Goal: Task Accomplishment & Management: Complete application form

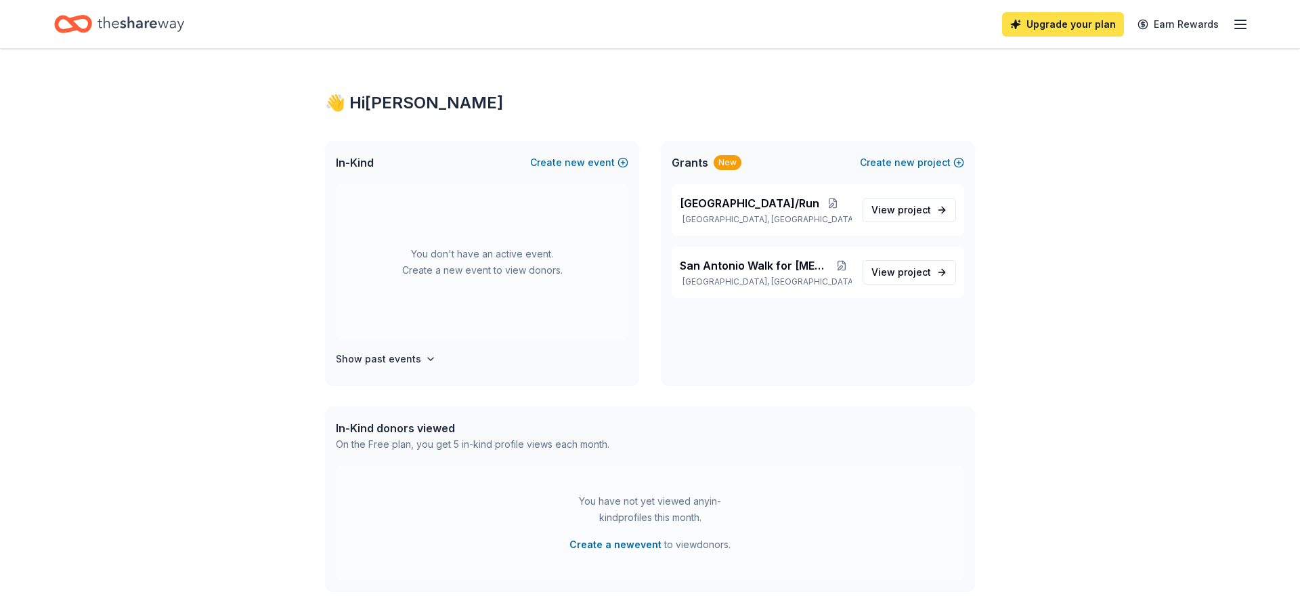
click at [1087, 27] on link "Upgrade your plan" at bounding box center [1063, 24] width 122 height 24
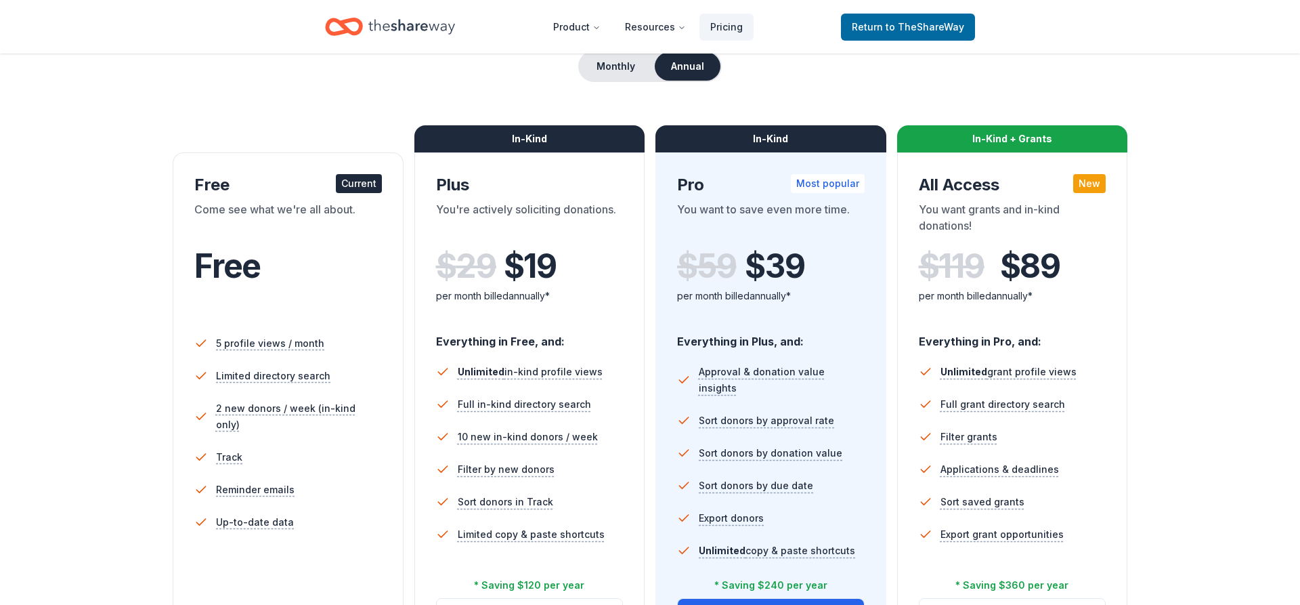
scroll to position [207, 0]
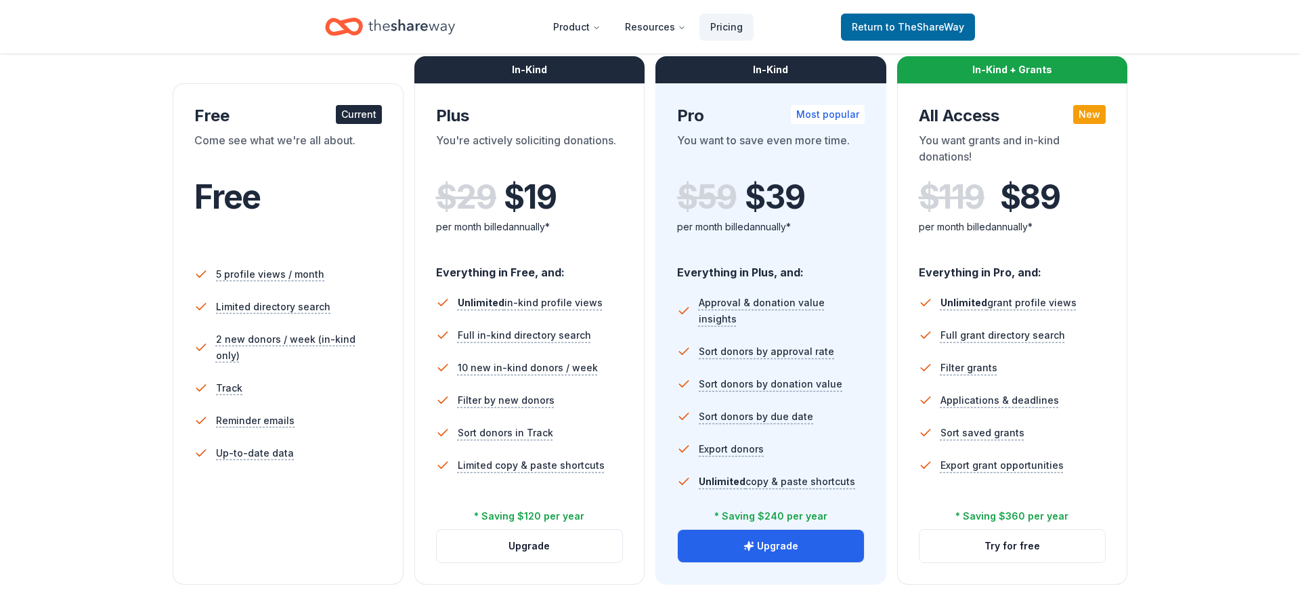
click at [1011, 95] on div "In-Kind + Grants All Access New You want grants and in-kind donations! $ 119 $ …" at bounding box center [1012, 333] width 231 height 501
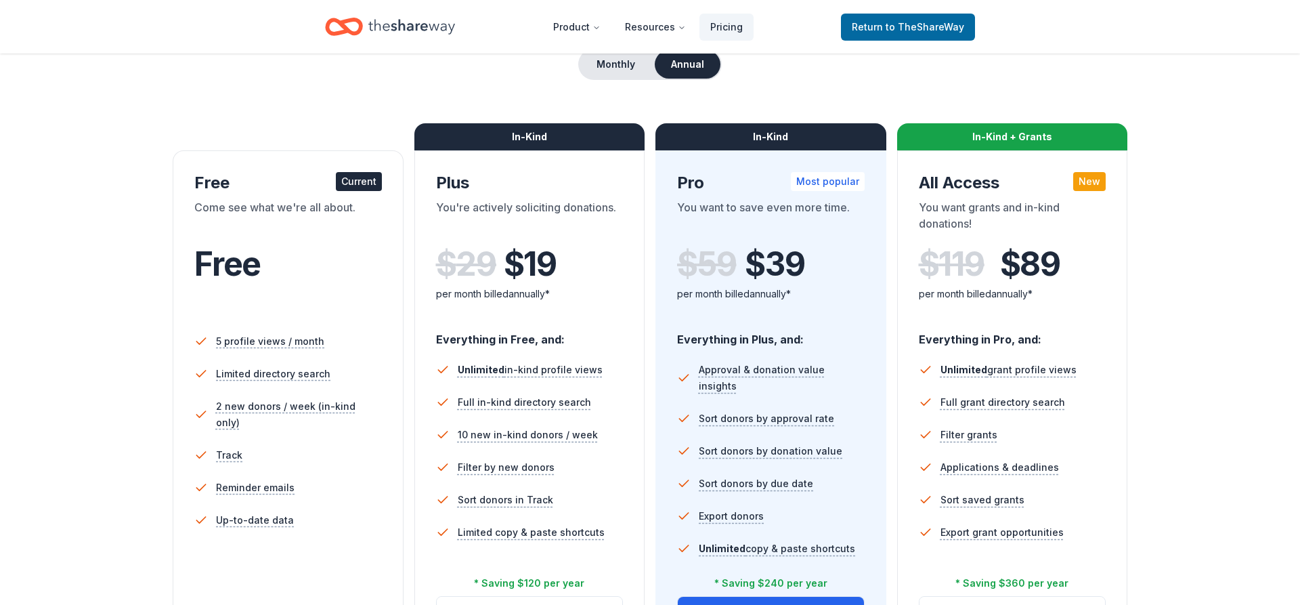
scroll to position [69, 0]
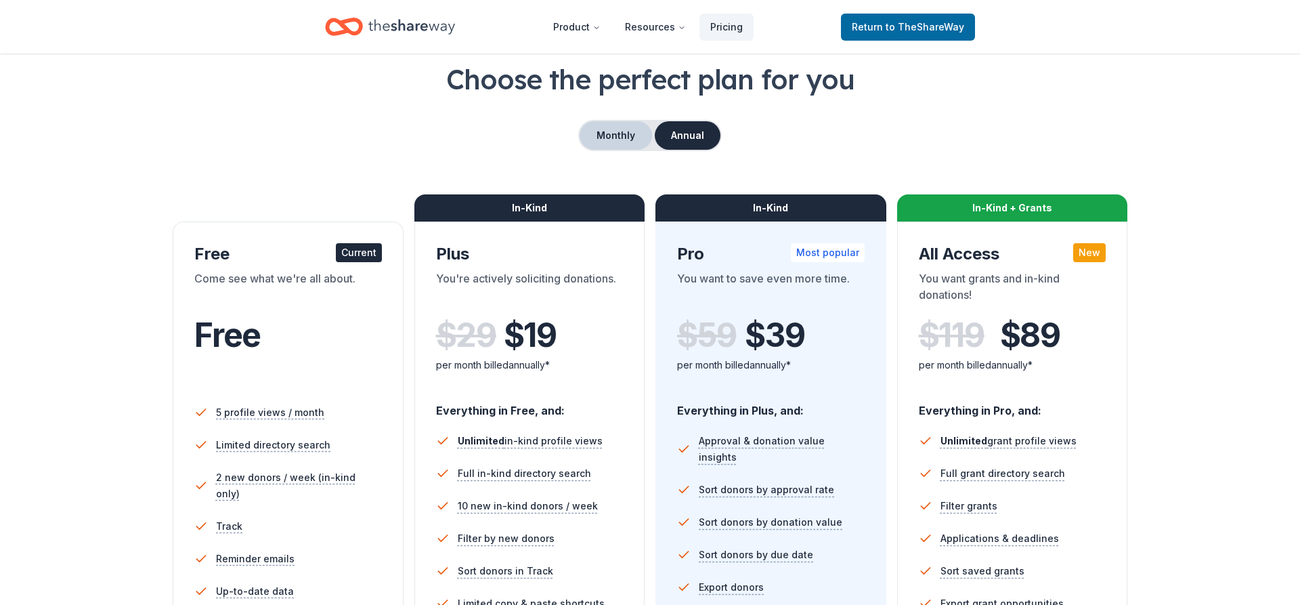
click at [626, 133] on button "Monthly" at bounding box center [615, 135] width 72 height 28
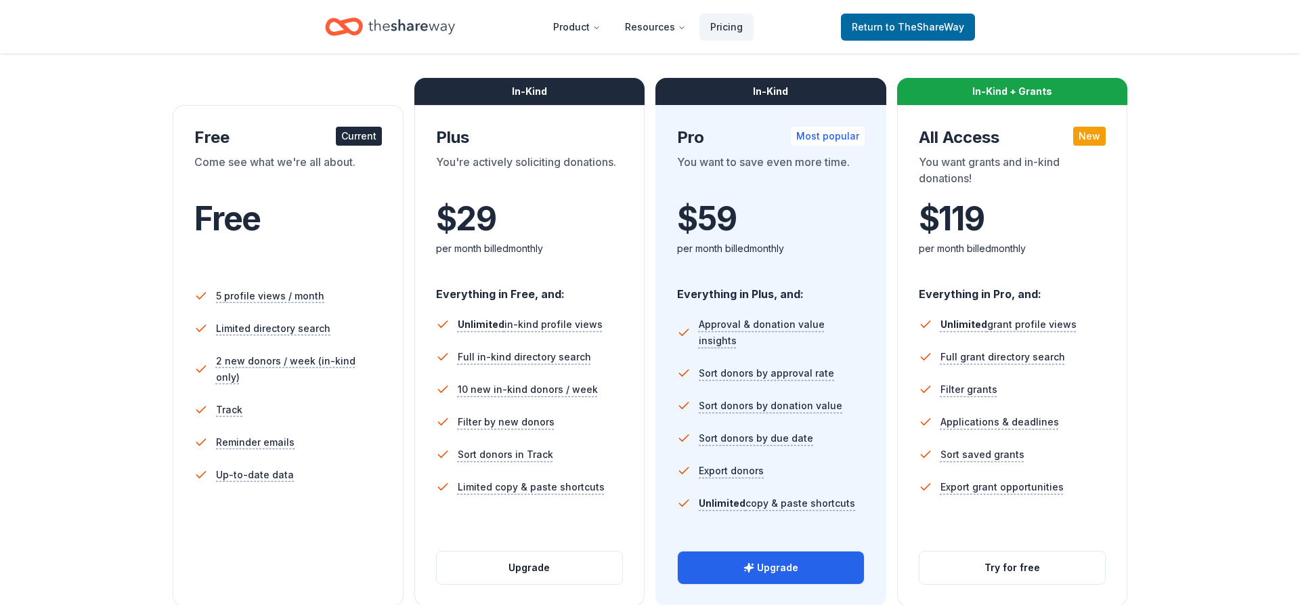
scroll to position [207, 0]
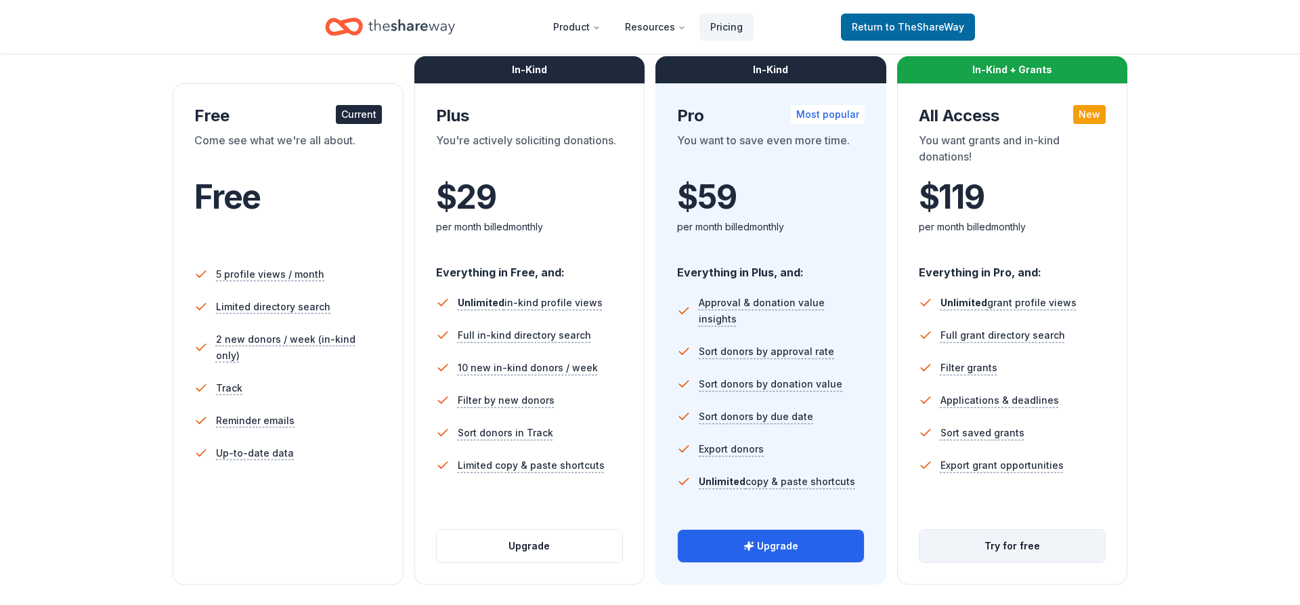
click at [1007, 549] on button "Try for free" at bounding box center [1012, 545] width 186 height 32
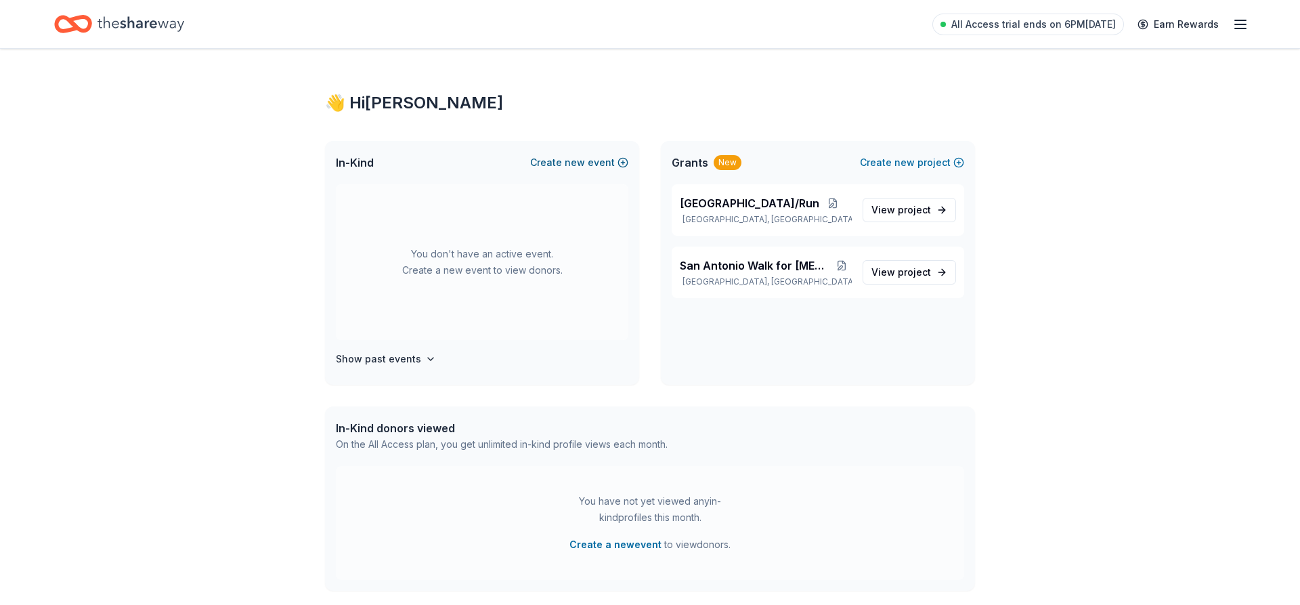
click at [546, 162] on button "Create new event" at bounding box center [579, 162] width 98 height 16
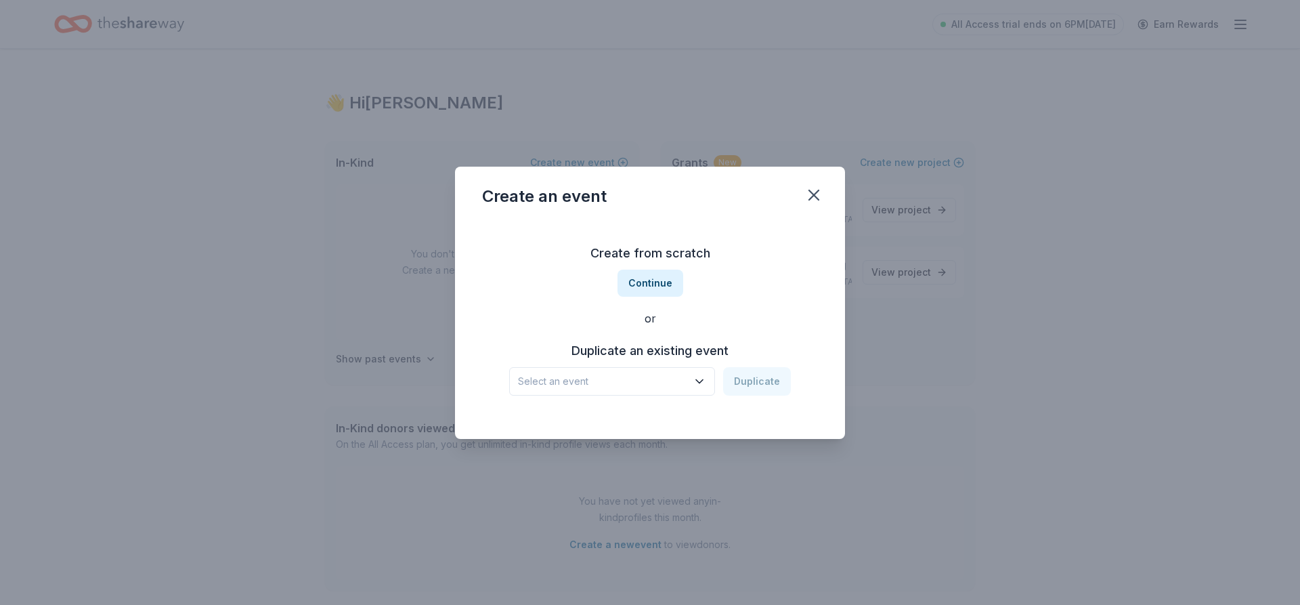
click at [623, 377] on span "Select an event" at bounding box center [602, 381] width 169 height 16
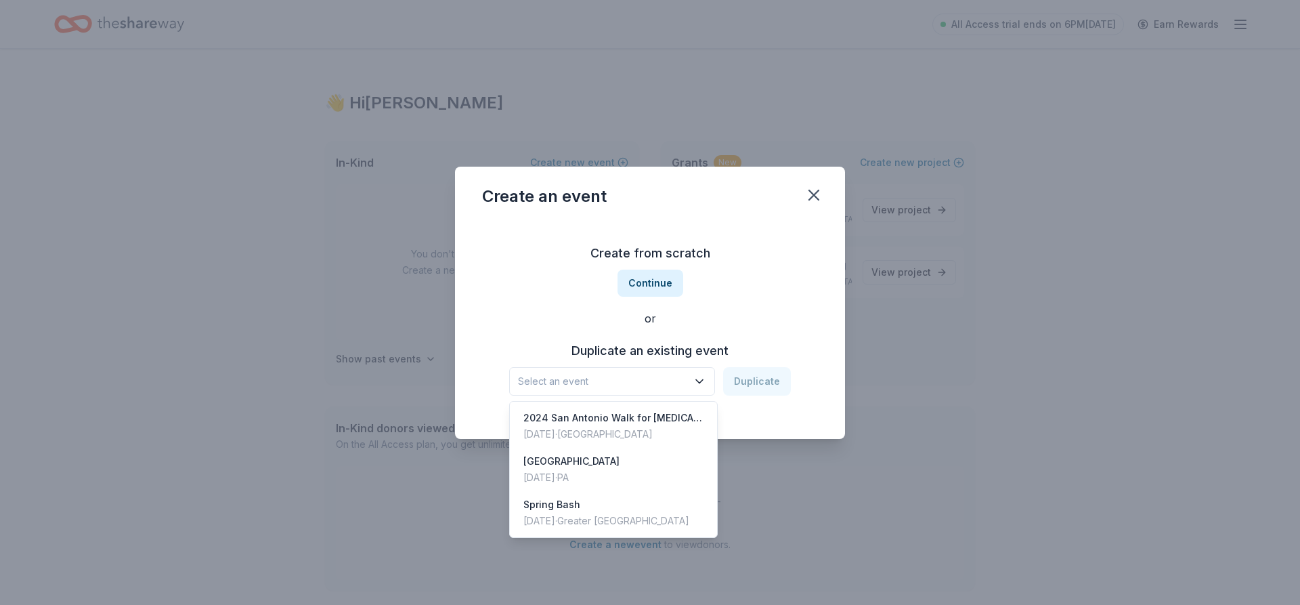
click at [623, 377] on span "Select an event" at bounding box center [602, 381] width 169 height 16
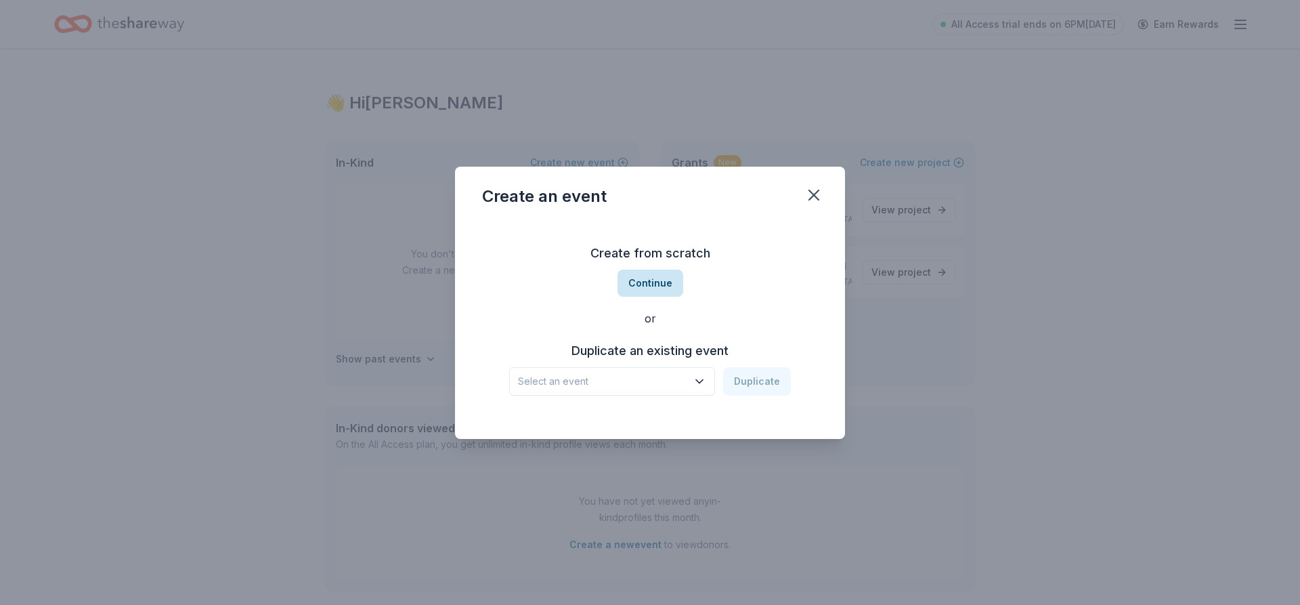
click at [638, 284] on button "Continue" at bounding box center [650, 282] width 66 height 27
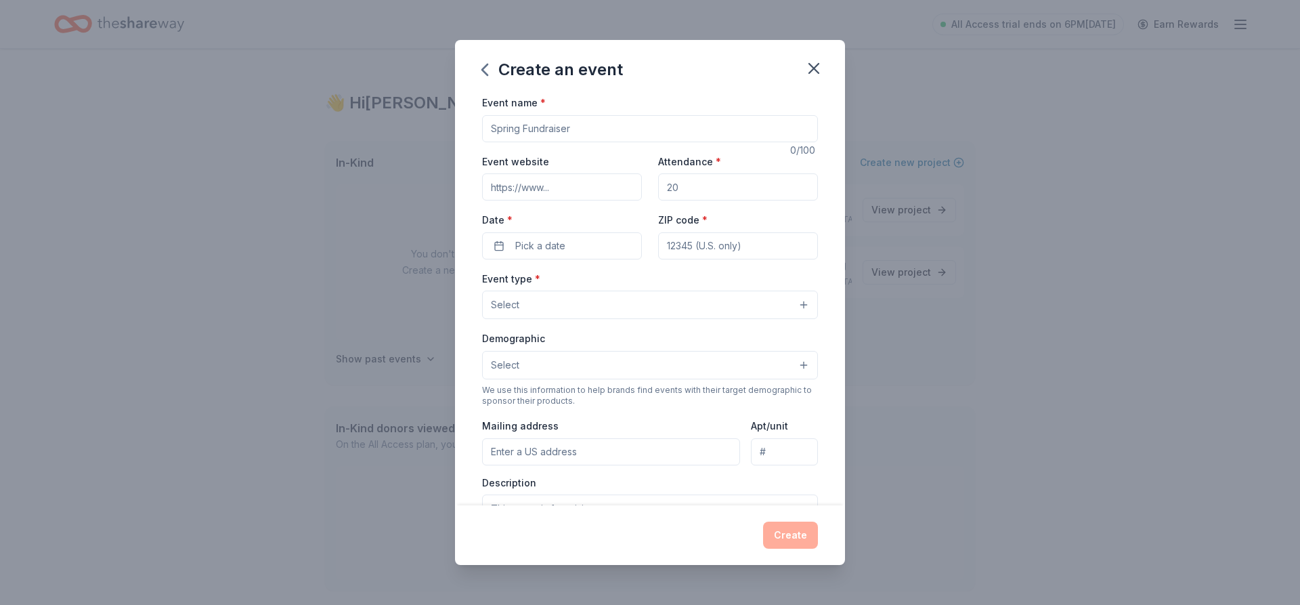
drag, startPoint x: 606, startPoint y: 127, endPoint x: 464, endPoint y: 125, distance: 142.2
click at [482, 125] on input "Event name *" at bounding box center [650, 128] width 336 height 27
type input "2025 San Antonio Walk for [MEDICAL_DATA] Research"
click at [584, 190] on input "Event website" at bounding box center [562, 186] width 160 height 27
paste input "[URL][DOMAIN_NAME][PERSON_NAME]"
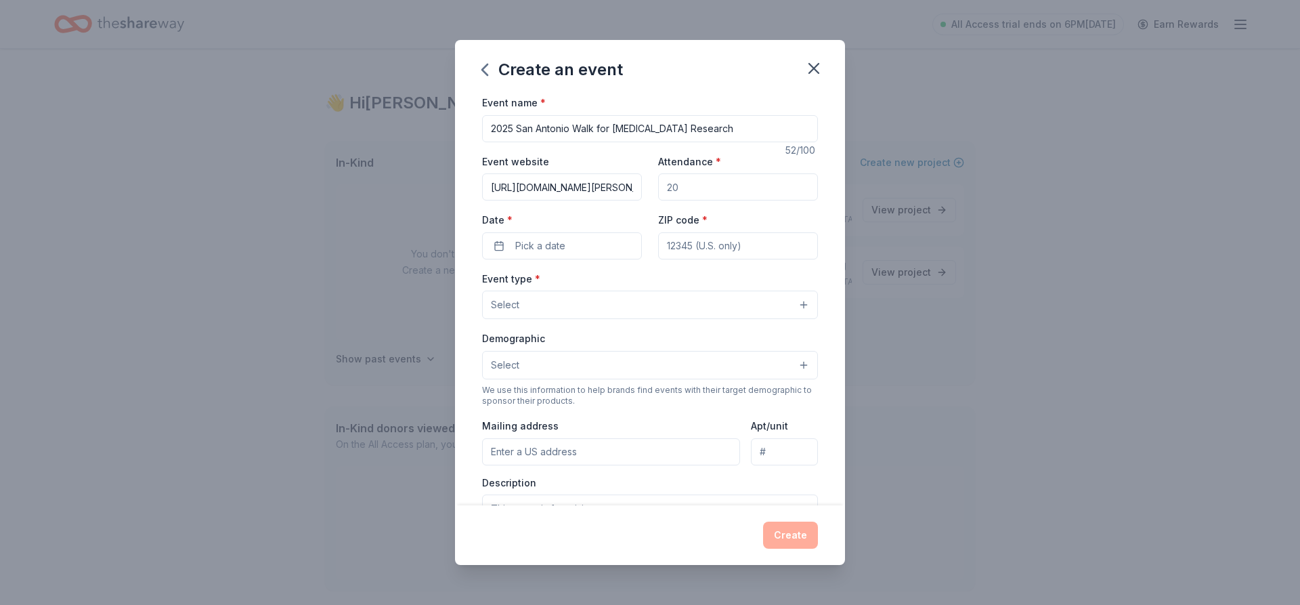
scroll to position [0, 59]
type input "[URL][DOMAIN_NAME][PERSON_NAME]"
click at [714, 188] on input "Attendance *" at bounding box center [738, 186] width 160 height 27
type input "250"
click at [587, 234] on button "Pick a date" at bounding box center [562, 245] width 160 height 27
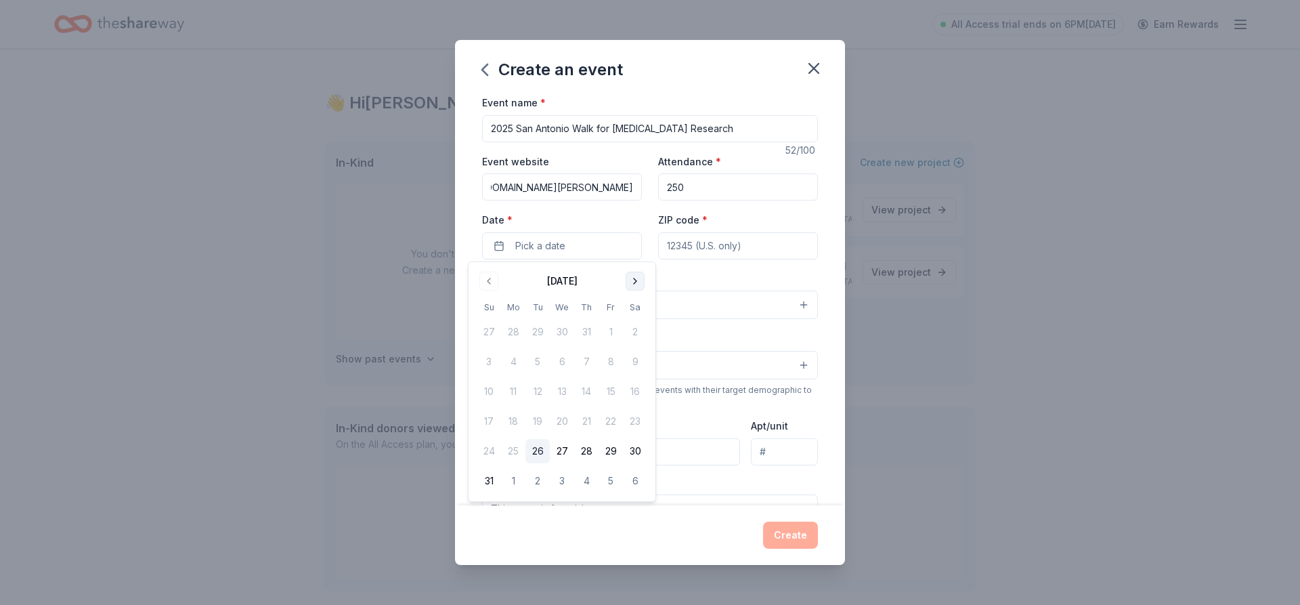
click at [630, 281] on button "Go to next month" at bounding box center [635, 280] width 19 height 19
click at [479, 359] on button "2" at bounding box center [489, 361] width 24 height 24
click at [692, 244] on input "ZIP code *" at bounding box center [738, 245] width 160 height 27
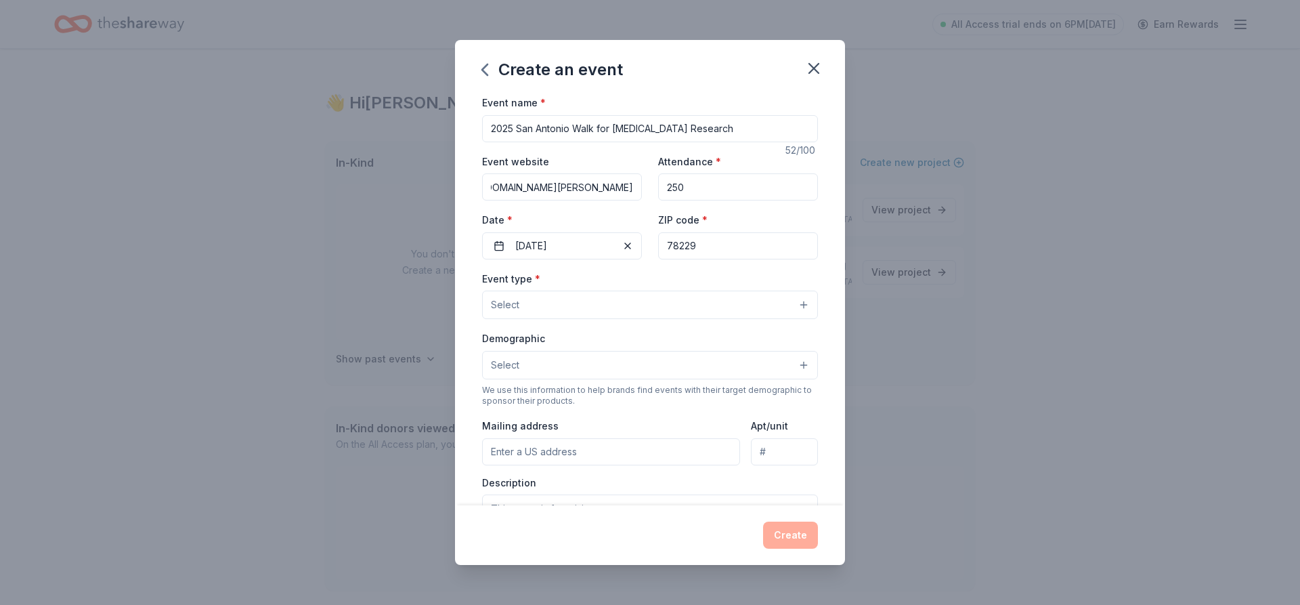
type input "78229"
click at [653, 308] on button "Select" at bounding box center [650, 304] width 336 height 28
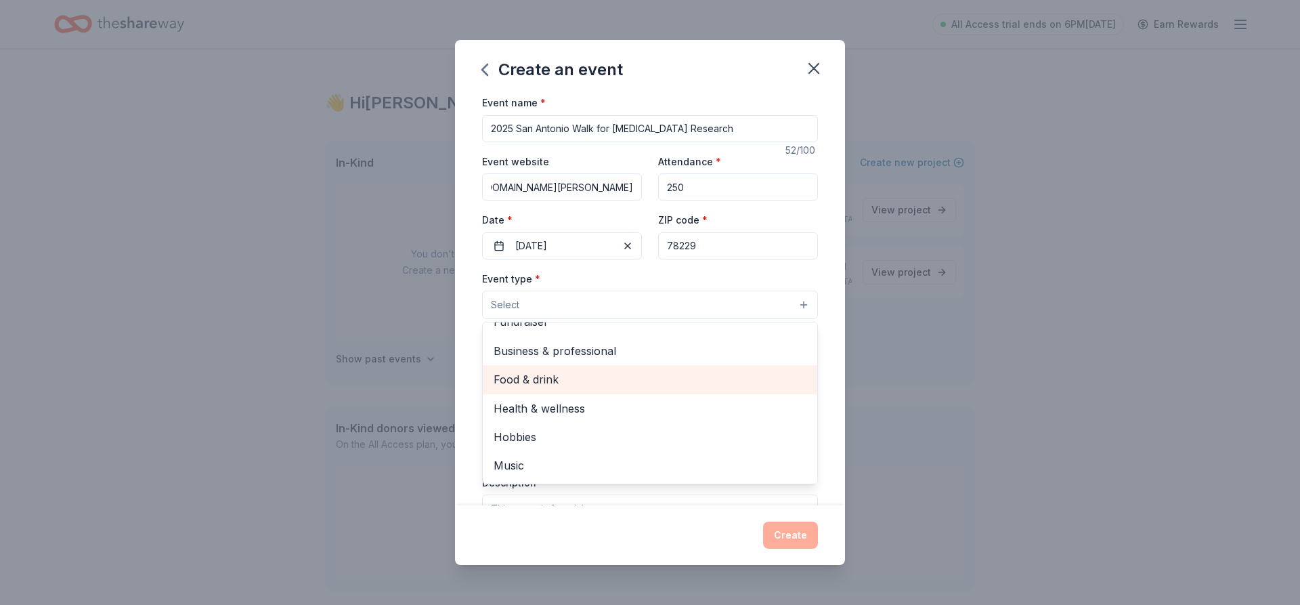
scroll to position [0, 0]
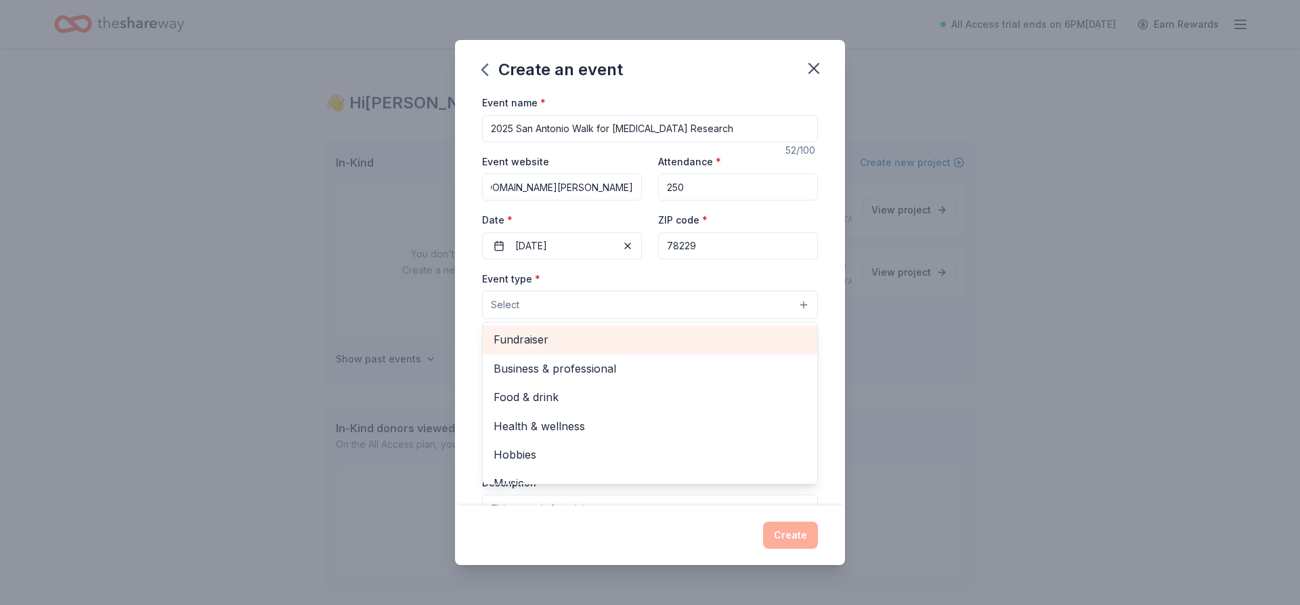
click at [532, 335] on span "Fundraiser" at bounding box center [650, 339] width 313 height 18
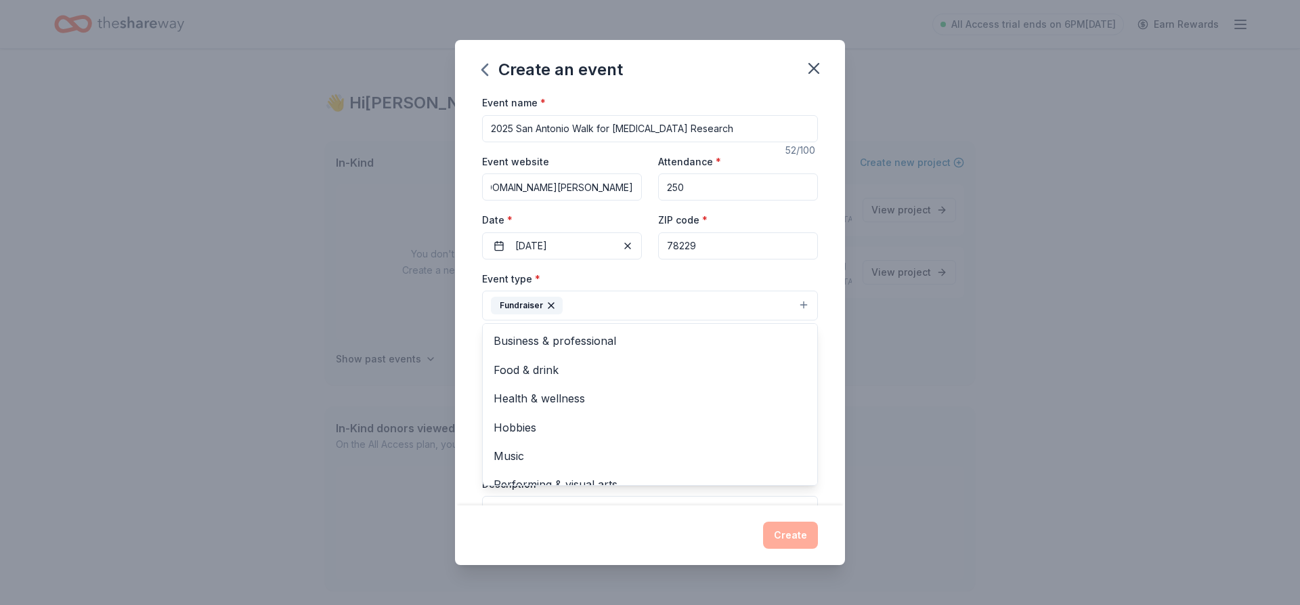
click at [620, 274] on div "Event type * Fundraiser Business & professional Food & drink Health & wellness …" at bounding box center [650, 295] width 336 height 51
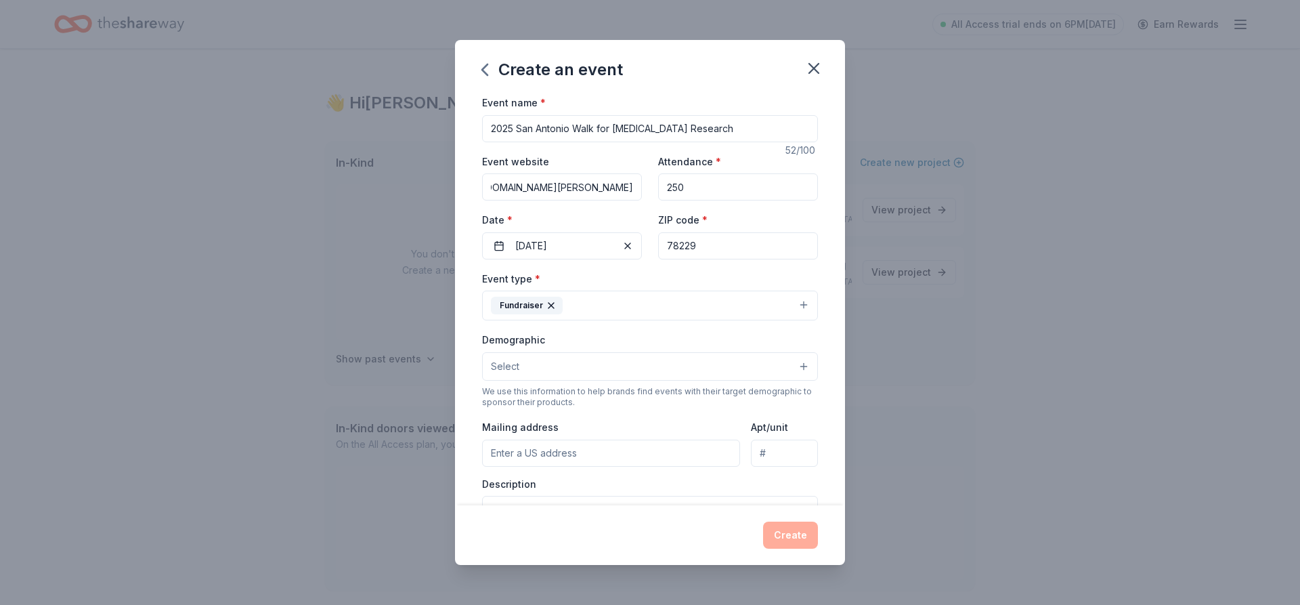
click at [582, 370] on button "Select" at bounding box center [650, 366] width 336 height 28
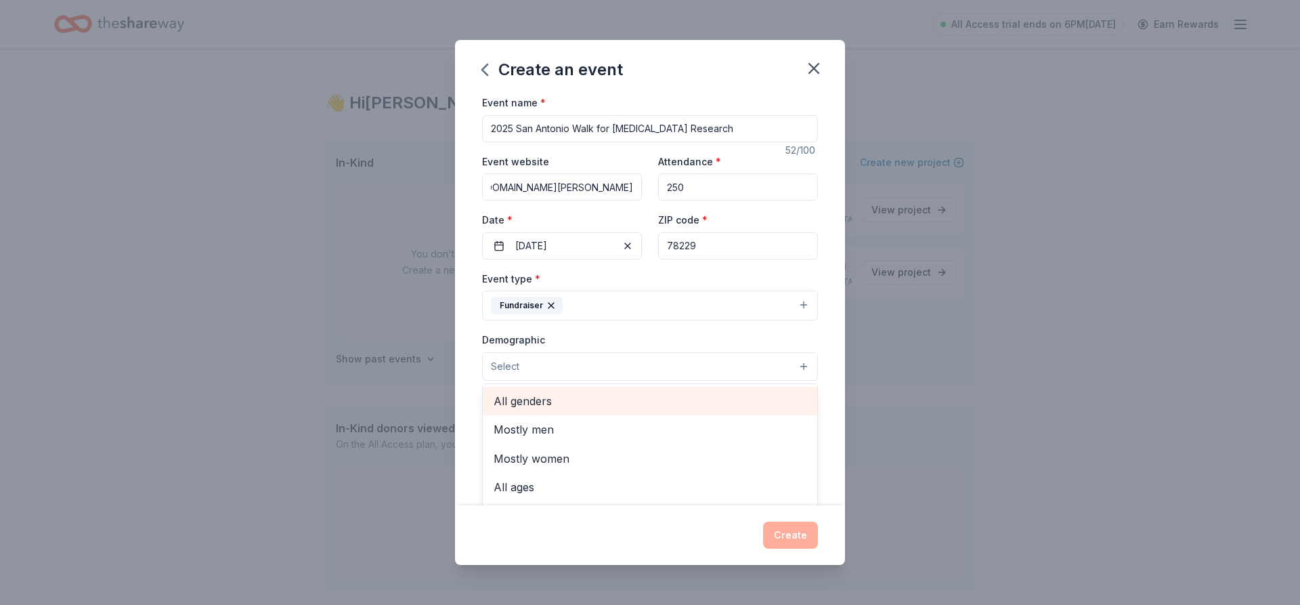
click at [526, 397] on span "All genders" at bounding box center [650, 401] width 313 height 18
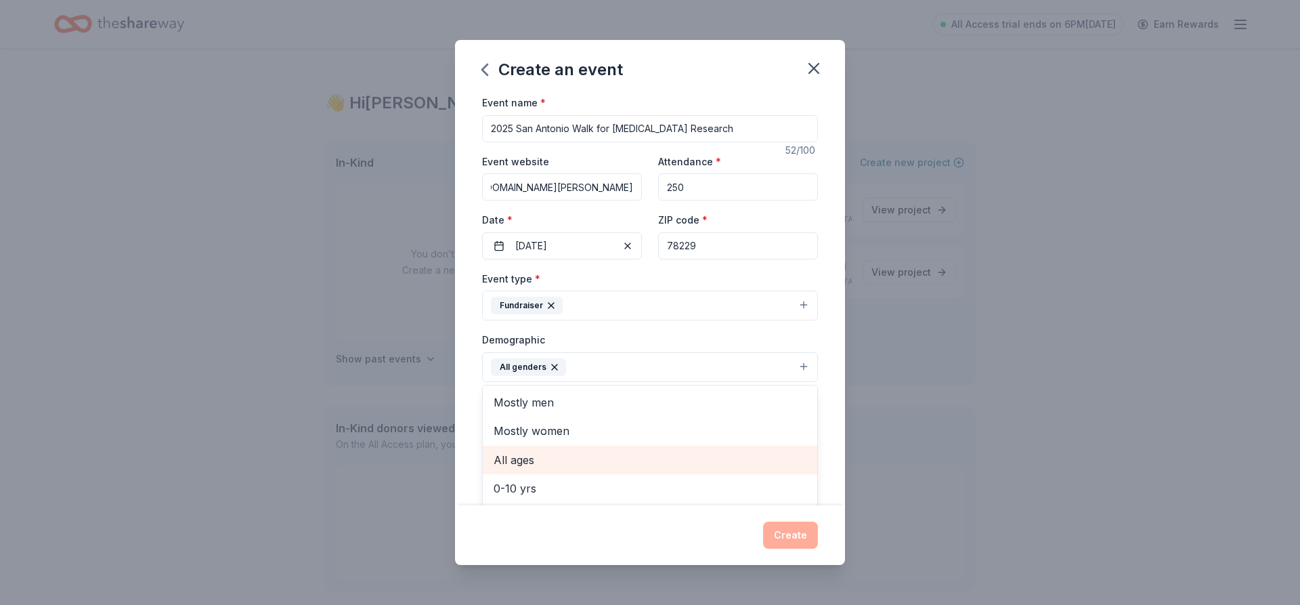
click at [504, 463] on span "All ages" at bounding box center [650, 460] width 313 height 18
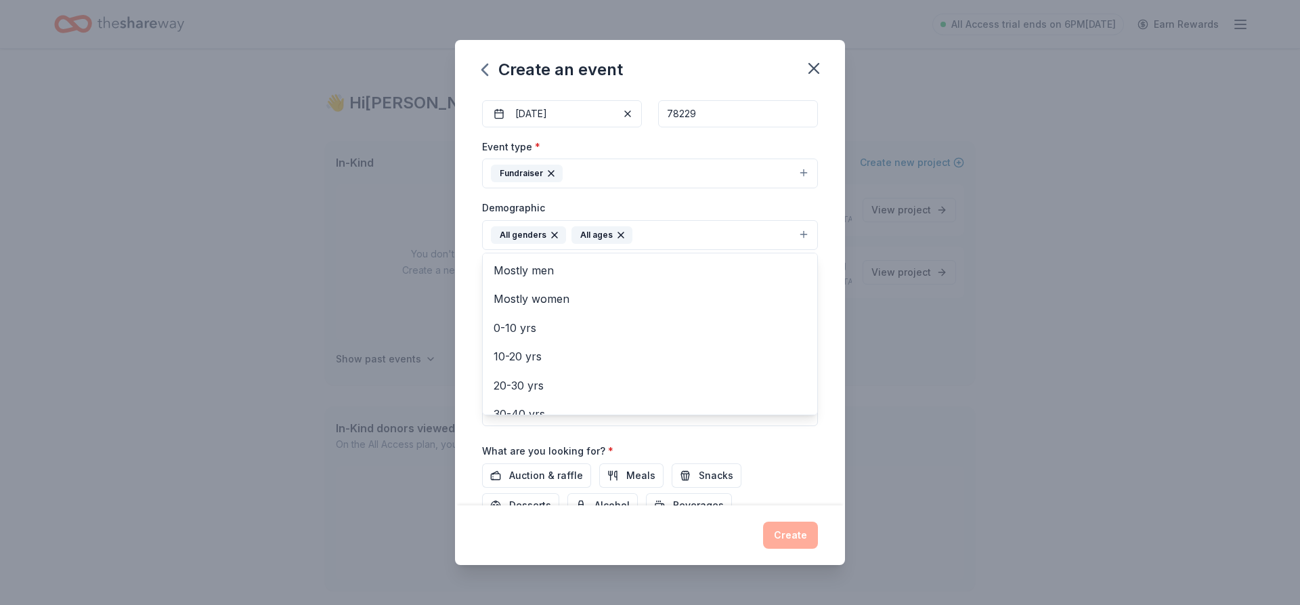
scroll to position [162, 0]
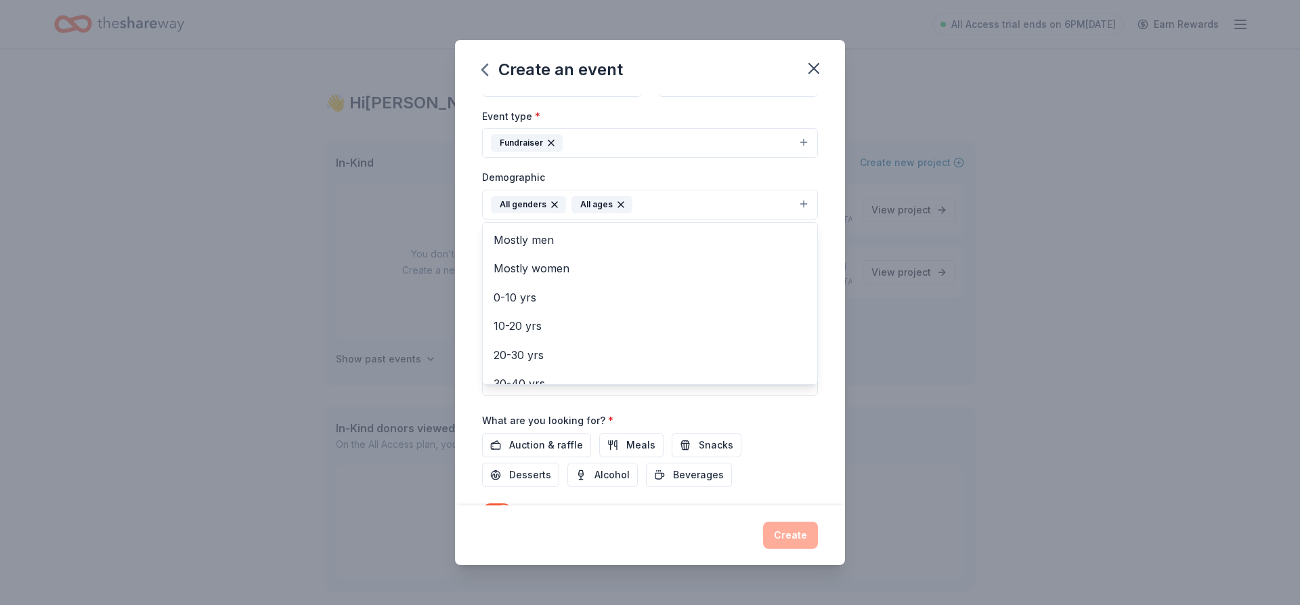
click at [462, 361] on div "Event name * 2025 [GEOGRAPHIC_DATA] Walk for [MEDICAL_DATA] Research 52 /100 Ev…" at bounding box center [650, 299] width 390 height 411
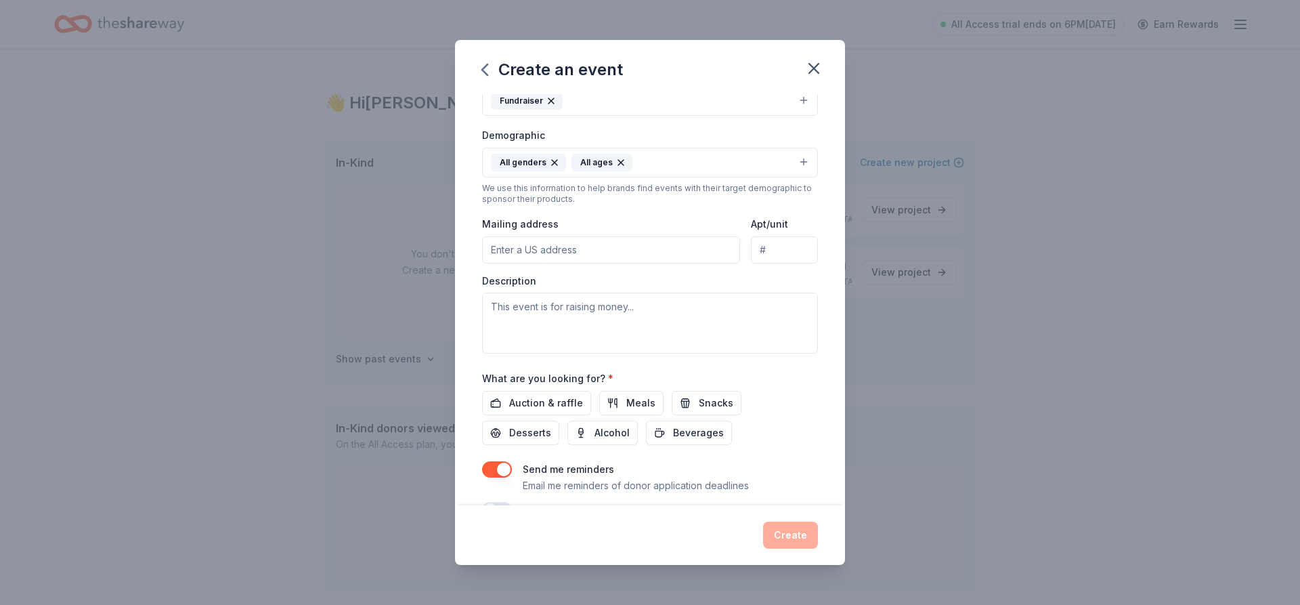
scroll to position [238, 0]
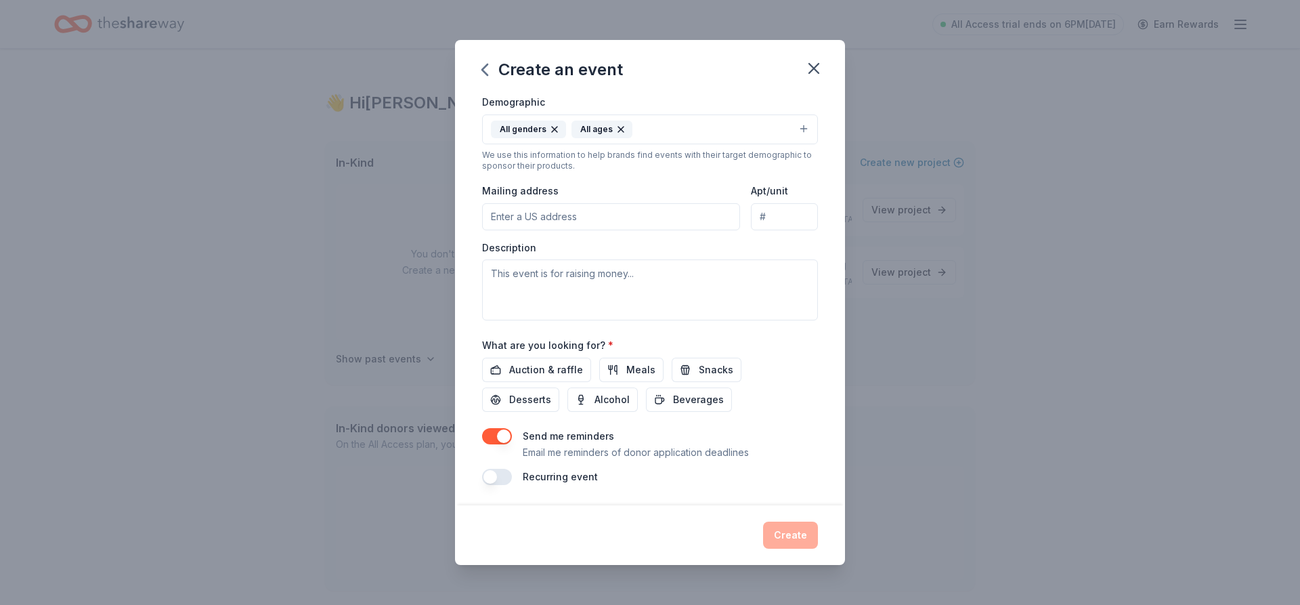
click at [550, 209] on input "Mailing address" at bounding box center [611, 216] width 258 height 27
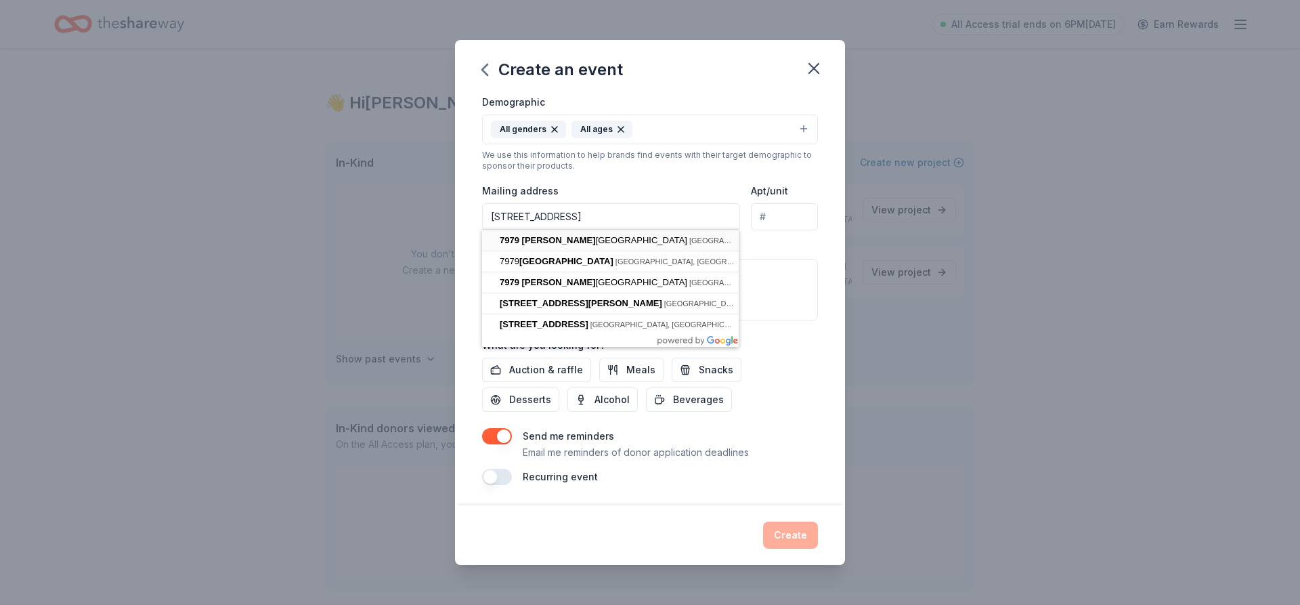
type input "[STREET_ADDRESS]"
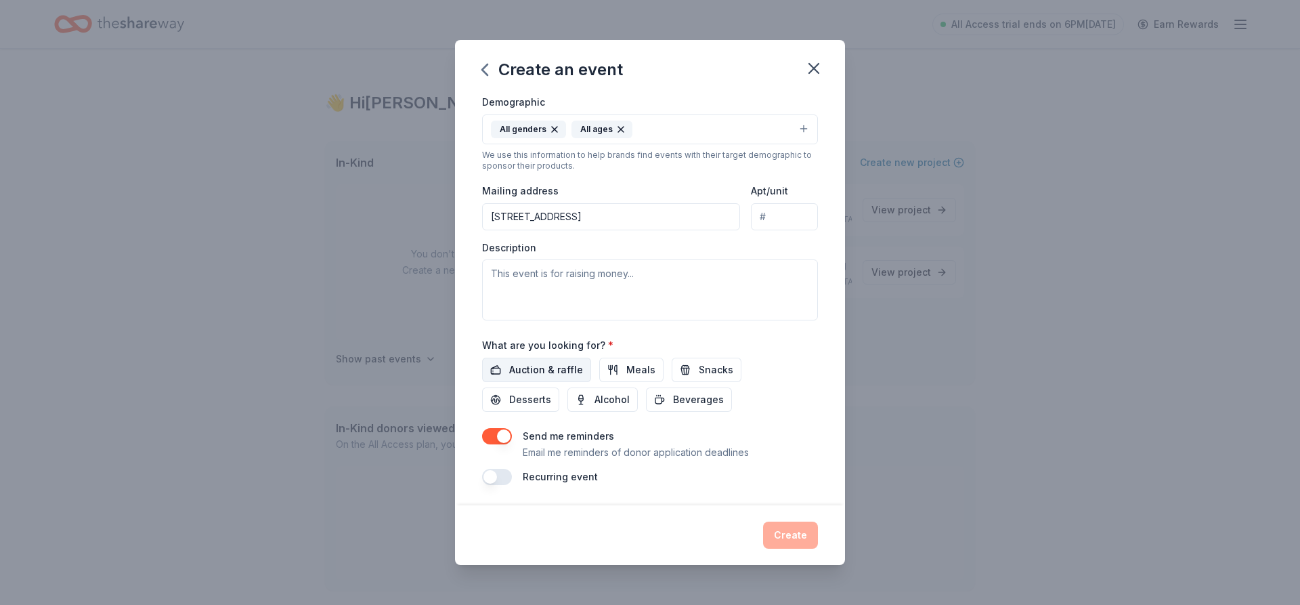
click at [552, 373] on span "Auction & raffle" at bounding box center [546, 369] width 74 height 16
click at [620, 364] on button "Meals" at bounding box center [631, 369] width 64 height 24
click at [701, 365] on span "Snacks" at bounding box center [716, 369] width 35 height 16
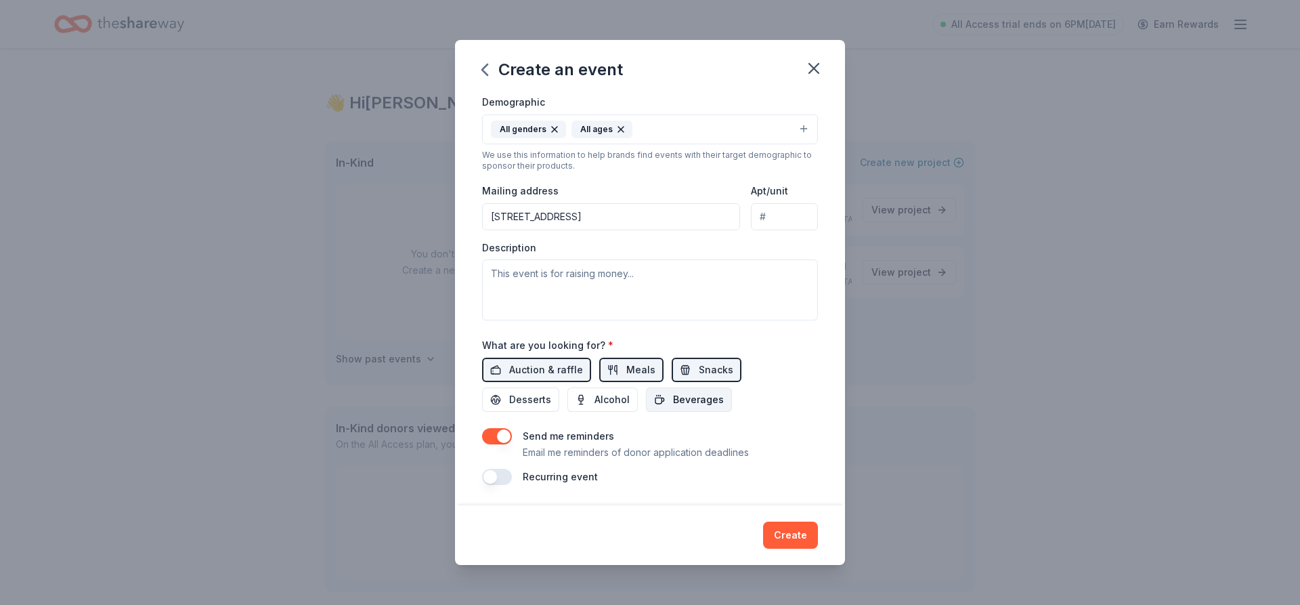
click at [673, 397] on span "Beverages" at bounding box center [698, 399] width 51 height 16
click at [559, 387] on button "Desserts" at bounding box center [520, 399] width 77 height 24
click at [789, 540] on button "Create" at bounding box center [790, 534] width 55 height 27
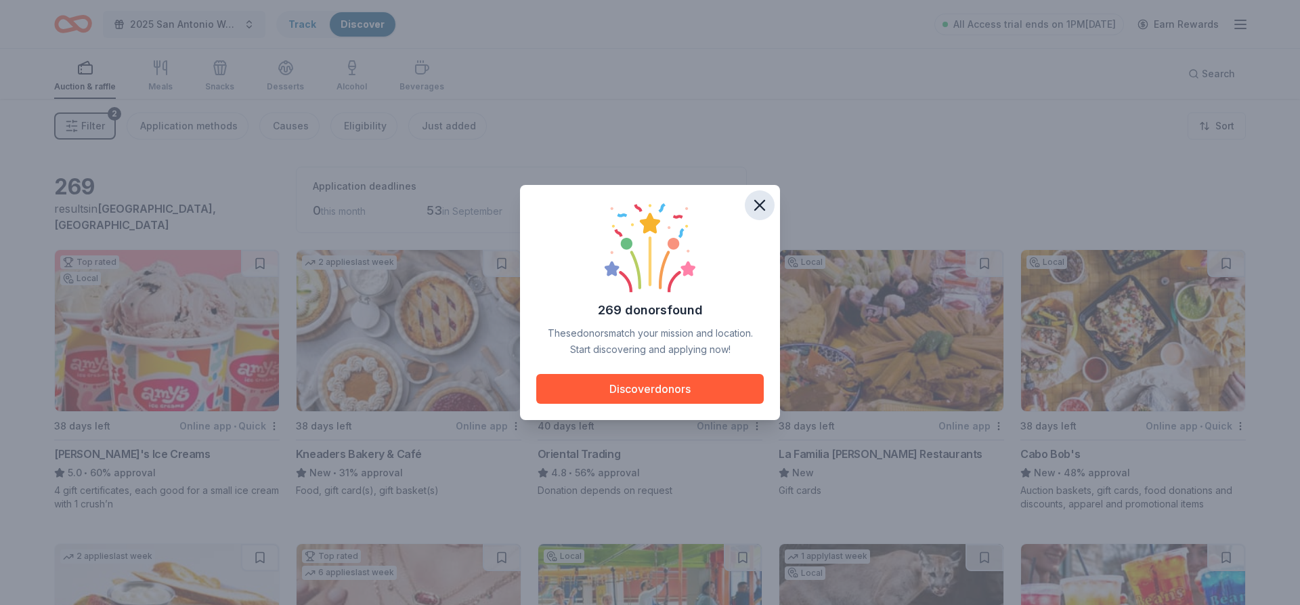
click at [764, 199] on icon "button" at bounding box center [759, 205] width 19 height 19
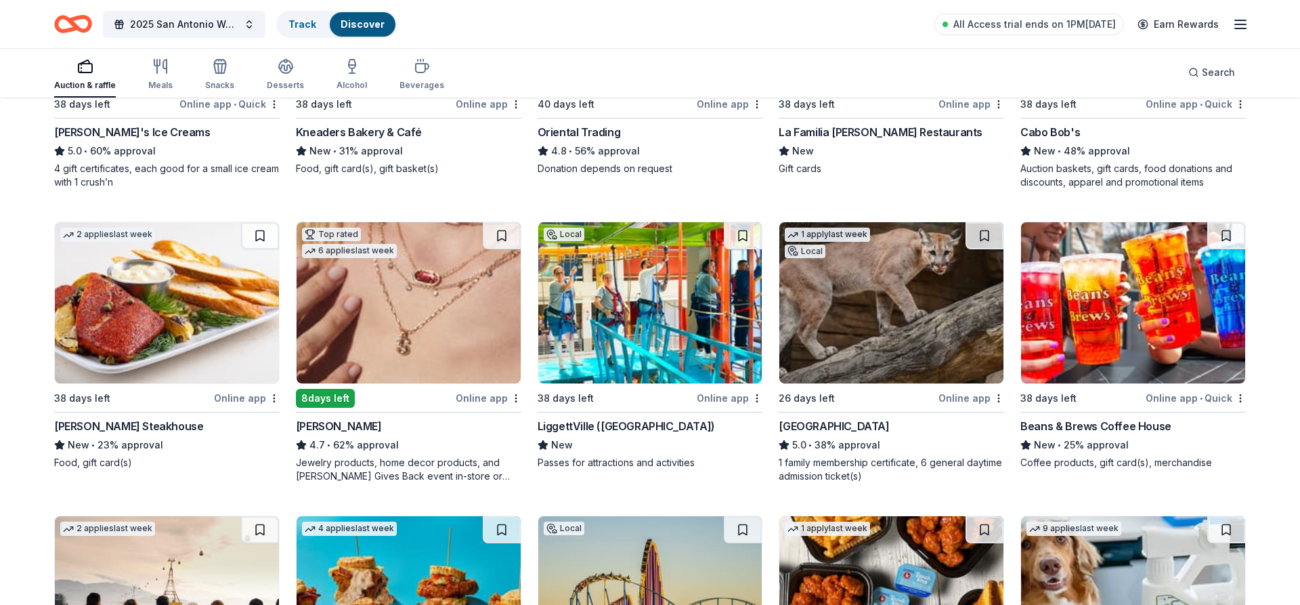
scroll to position [345, 0]
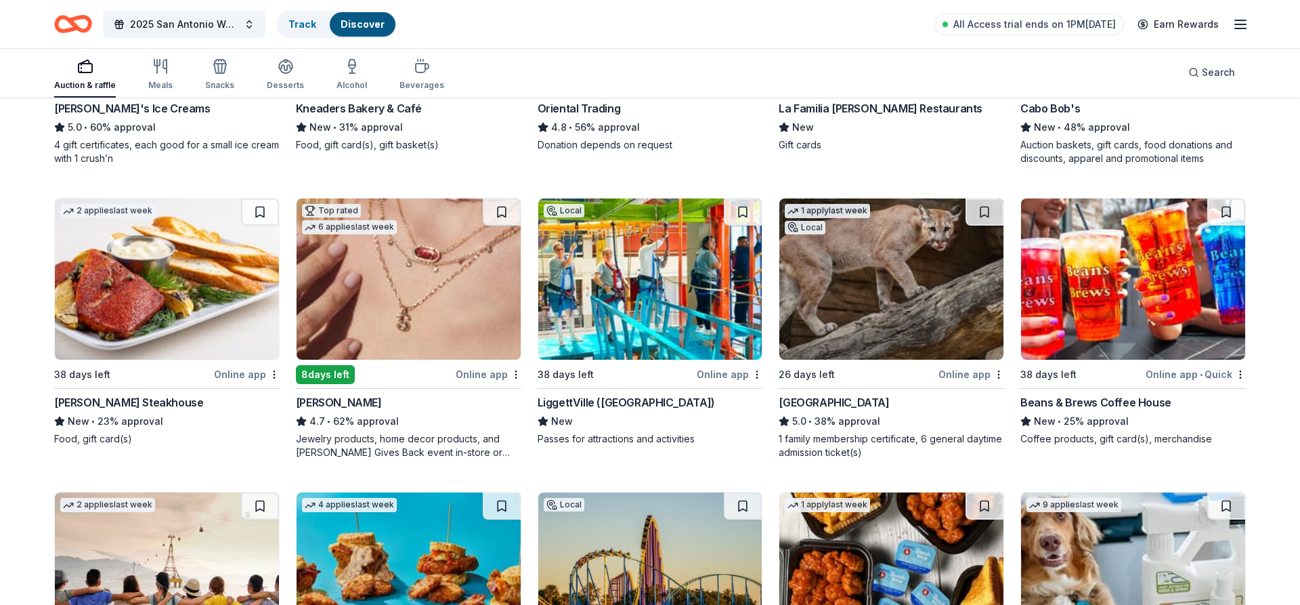
click at [403, 315] on img at bounding box center [409, 278] width 224 height 161
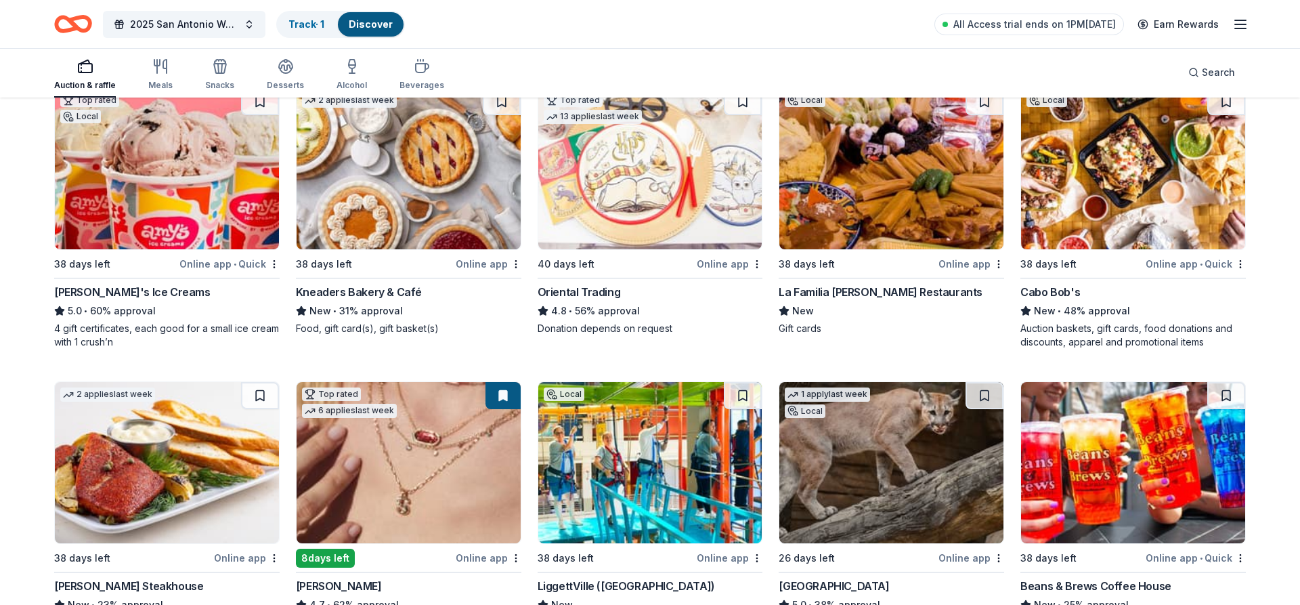
scroll to position [138, 0]
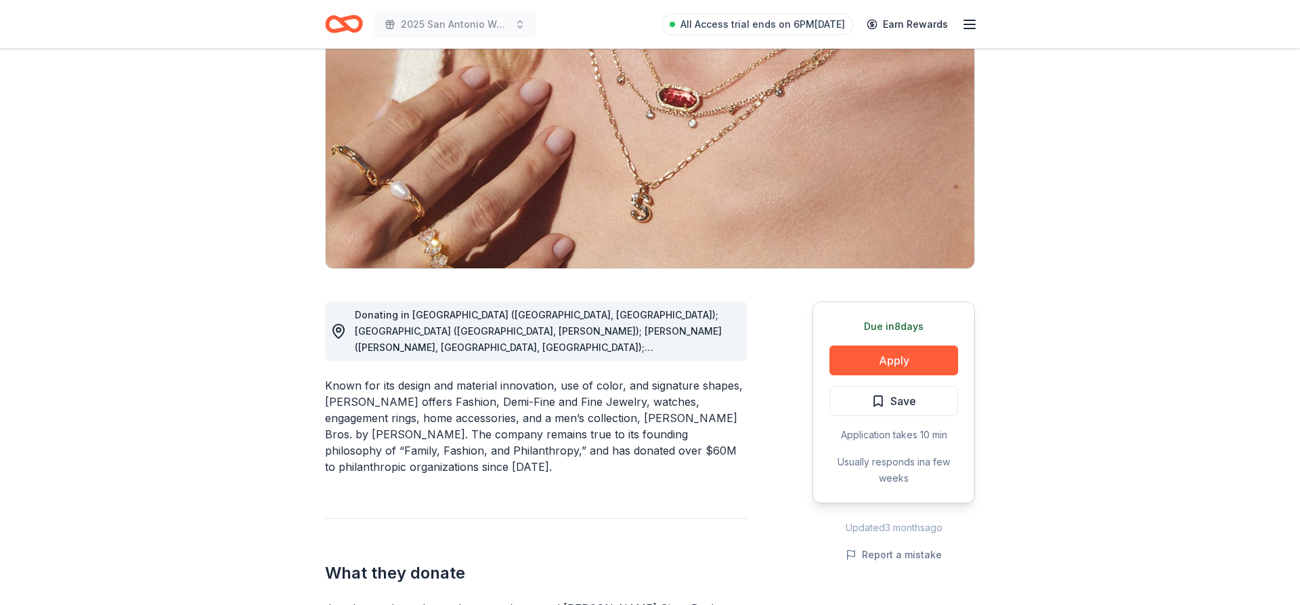
scroll to position [138, 0]
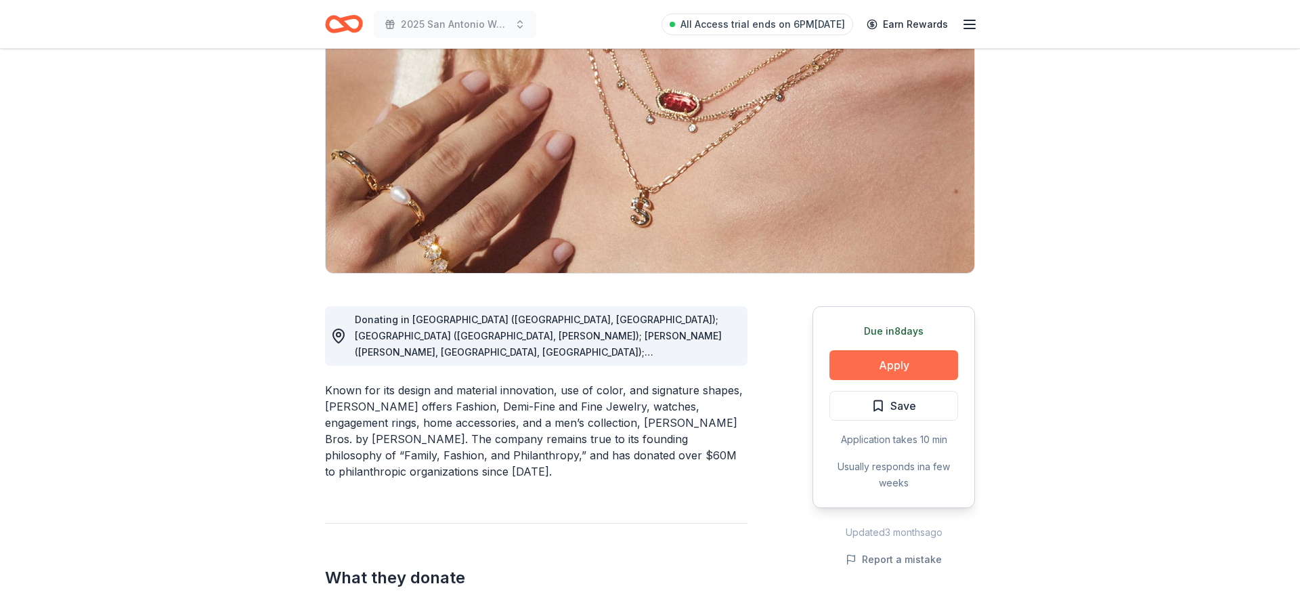
click at [868, 360] on button "Apply" at bounding box center [893, 365] width 129 height 30
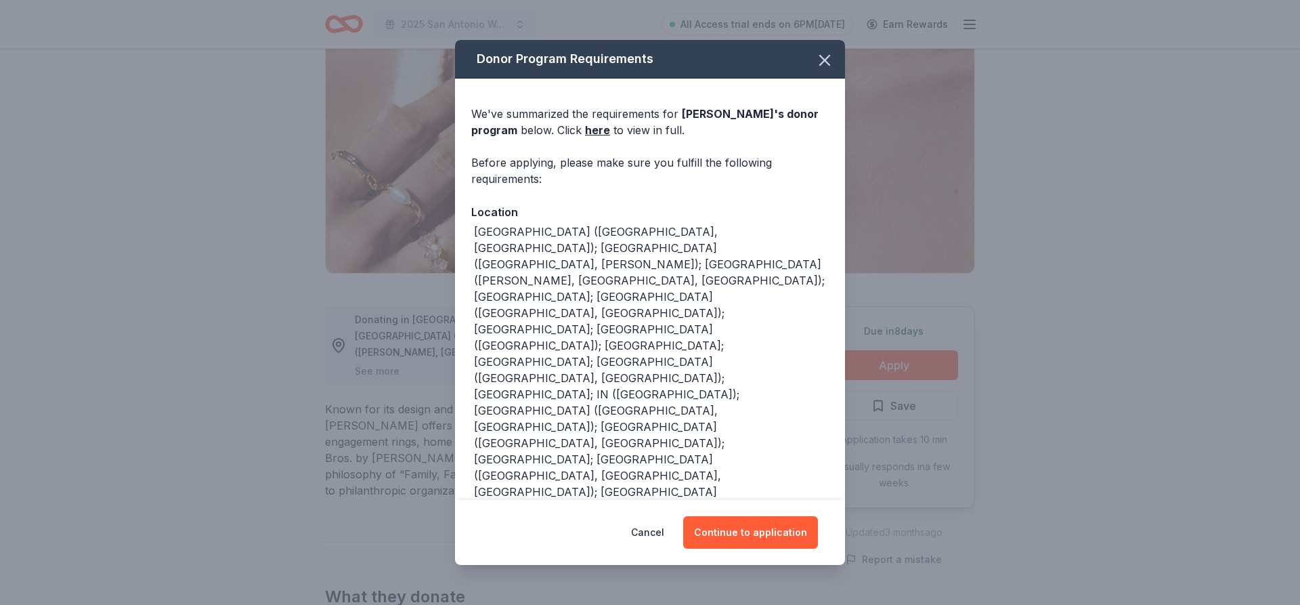
scroll to position [68, 0]
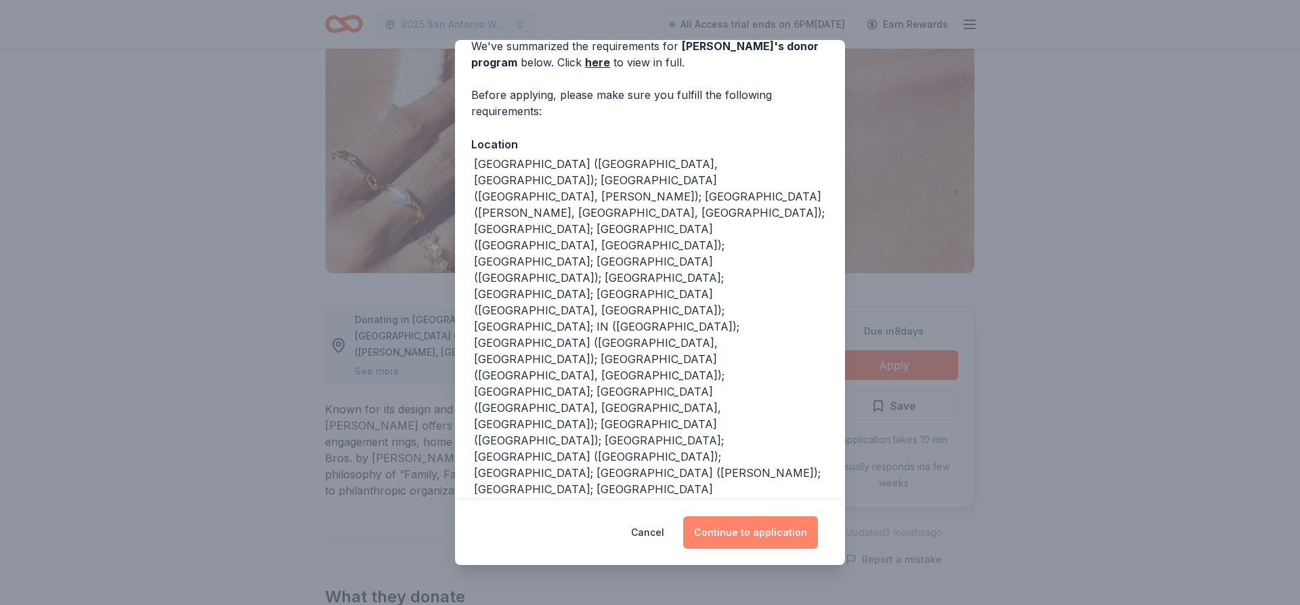
click at [742, 527] on button "Continue to application" at bounding box center [750, 532] width 135 height 32
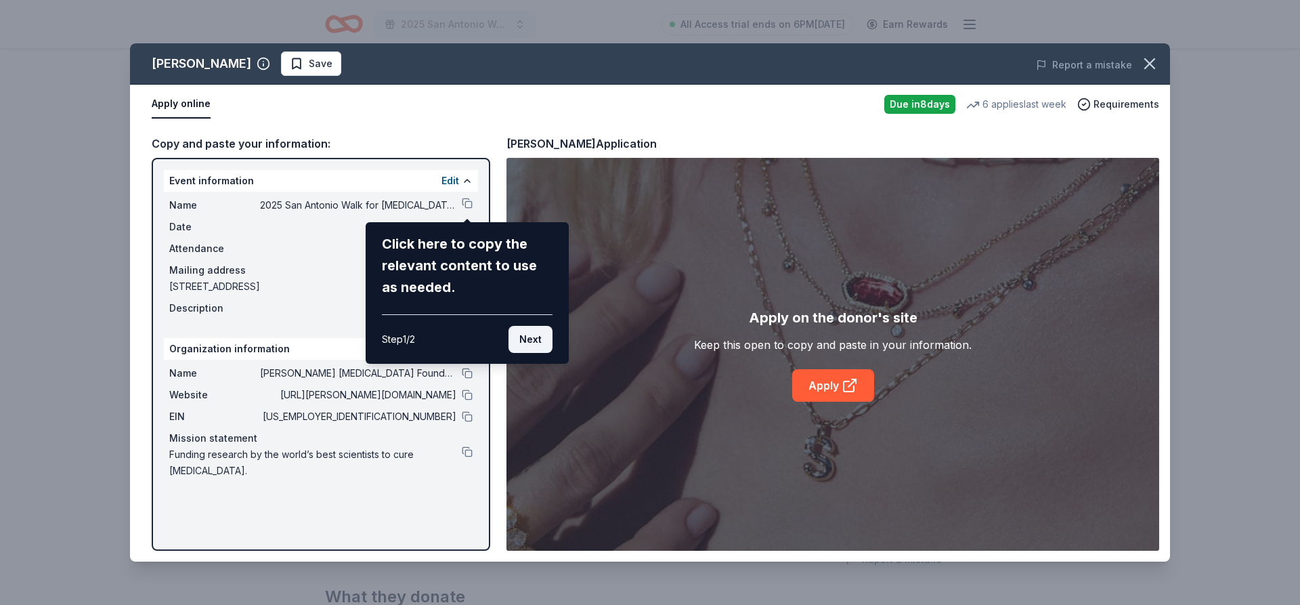
click at [538, 338] on button "Next" at bounding box center [530, 339] width 44 height 27
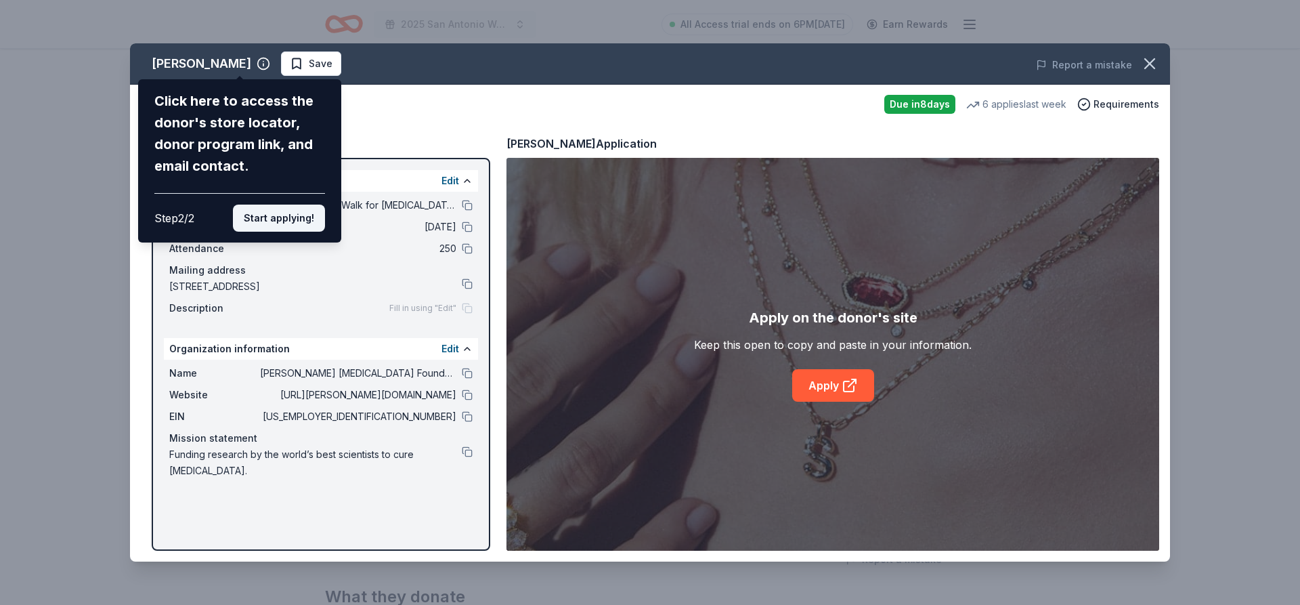
click at [304, 204] on button "Start applying!" at bounding box center [279, 217] width 92 height 27
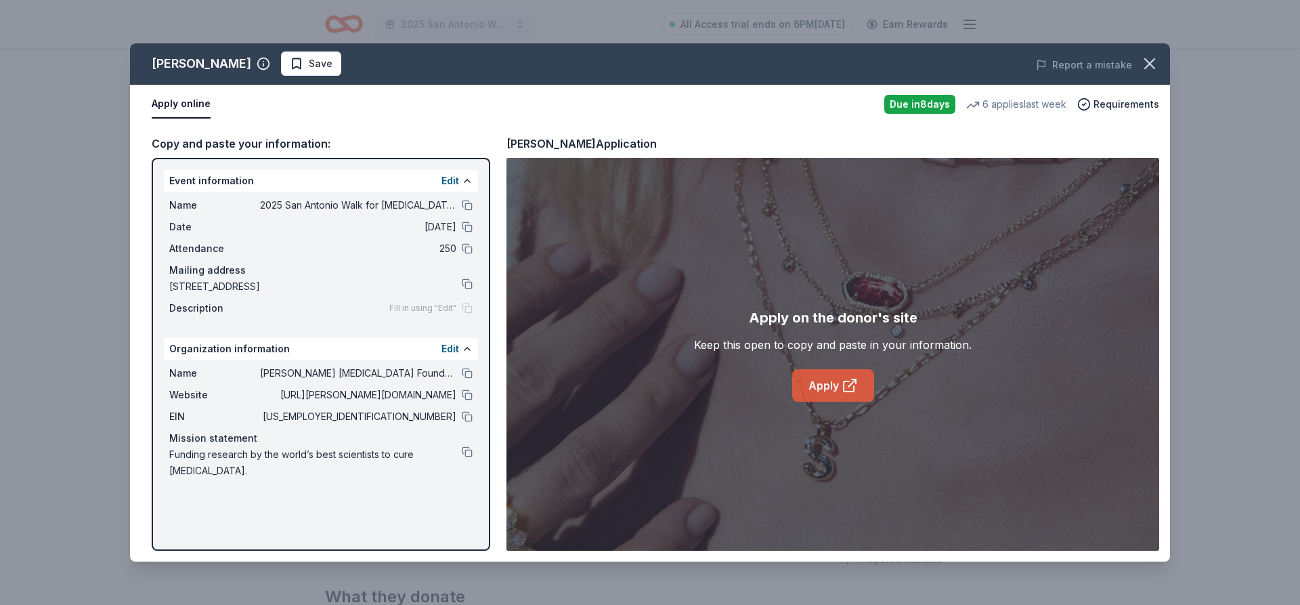
click at [829, 374] on link "Apply" at bounding box center [833, 385] width 82 height 32
click at [290, 56] on span "Save" at bounding box center [311, 64] width 43 height 16
click at [314, 60] on html "2025 San Antonio Walk for Pancreatic Cancer Research All Access trial ends on 6…" at bounding box center [650, 164] width 1300 height 605
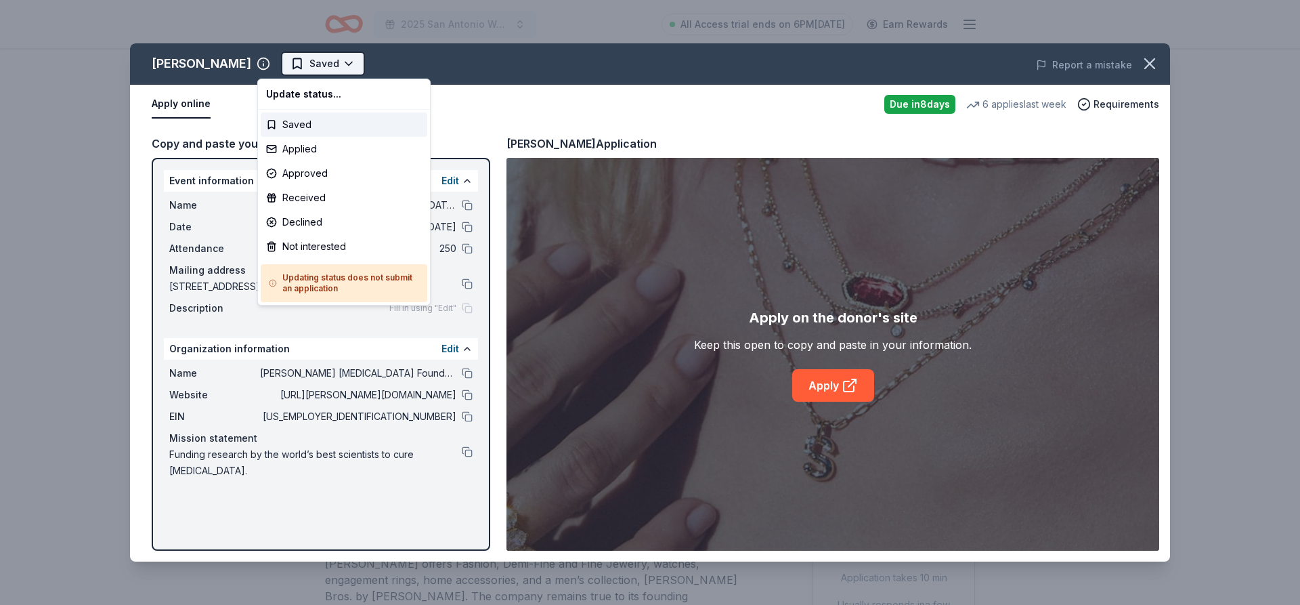
scroll to position [0, 0]
click at [307, 153] on div "Applied" at bounding box center [344, 149] width 167 height 24
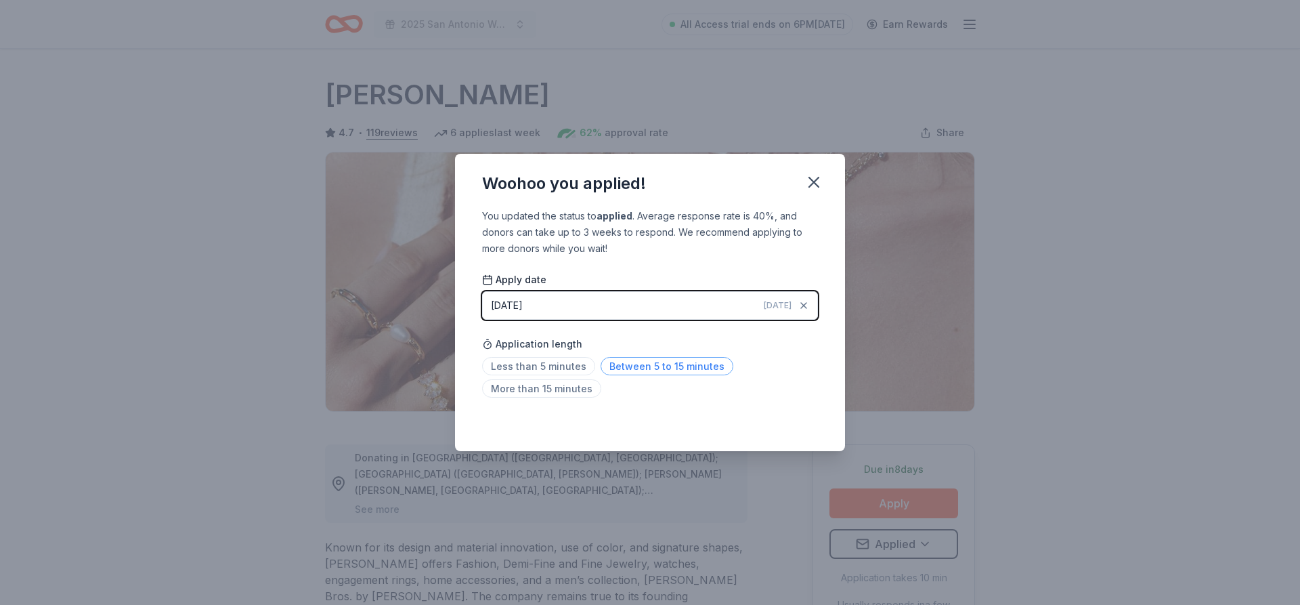
click at [622, 361] on span "Between 5 to 15 minutes" at bounding box center [666, 366] width 133 height 18
click at [812, 179] on icon "button" at bounding box center [813, 182] width 19 height 19
